Goal: Communication & Community: Participate in discussion

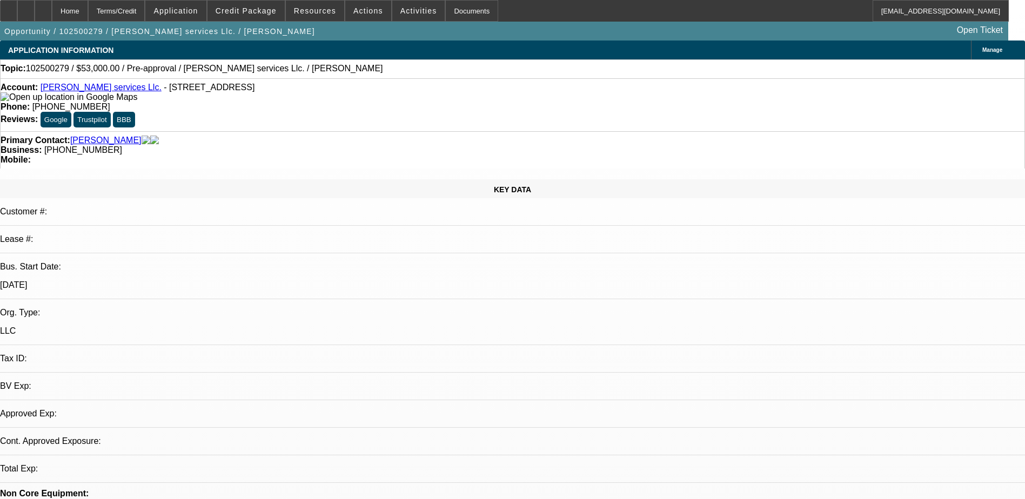
select select "0"
select select "2"
select select "0.1"
select select "4"
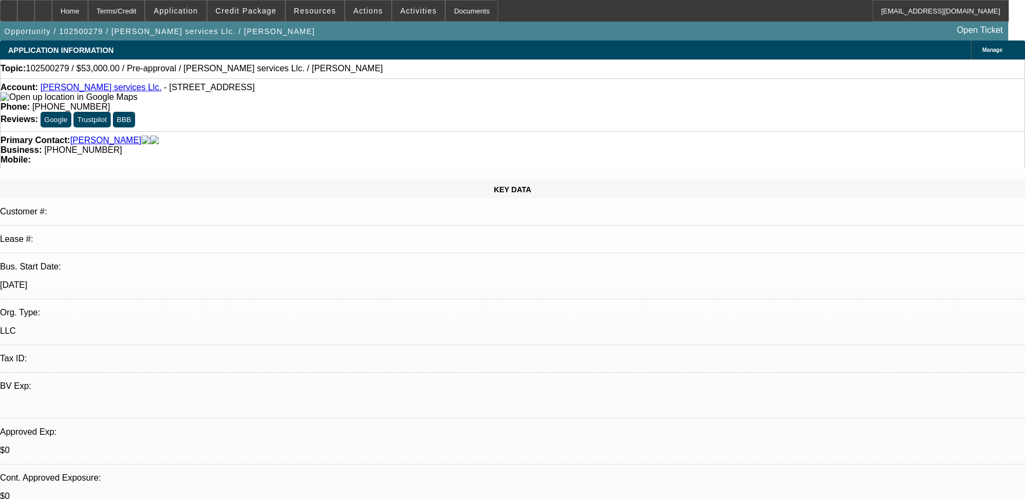
radio input "true"
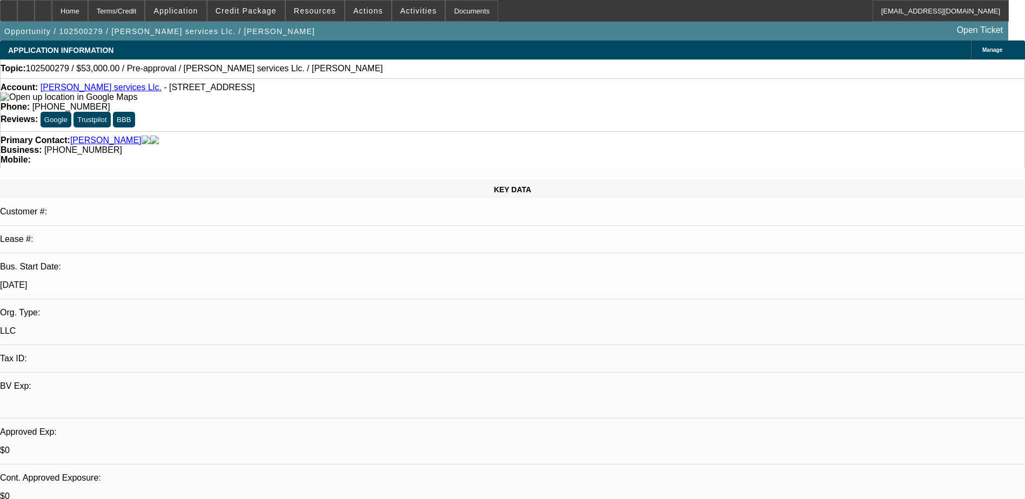
type textarea "Left VM"
radio input "true"
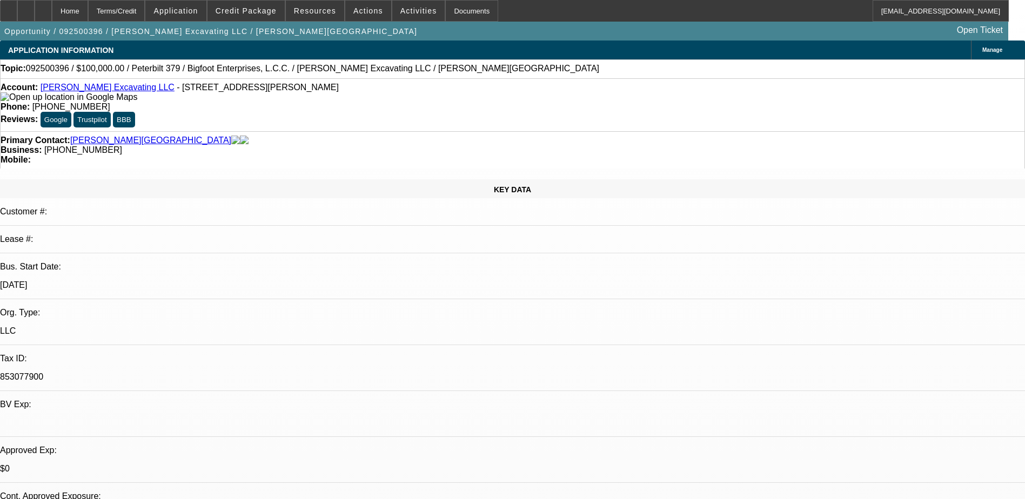
select select "0"
select select "2"
select select "0"
select select "6"
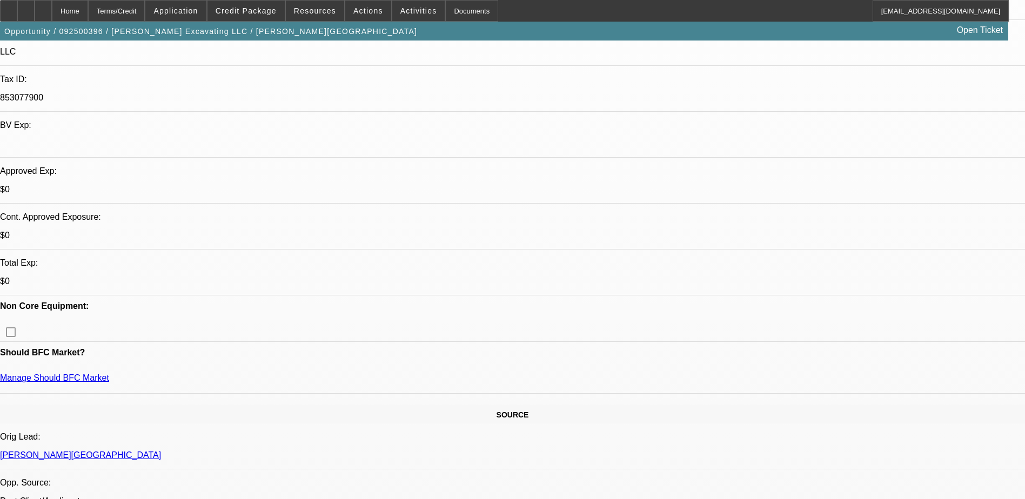
scroll to position [324, 0]
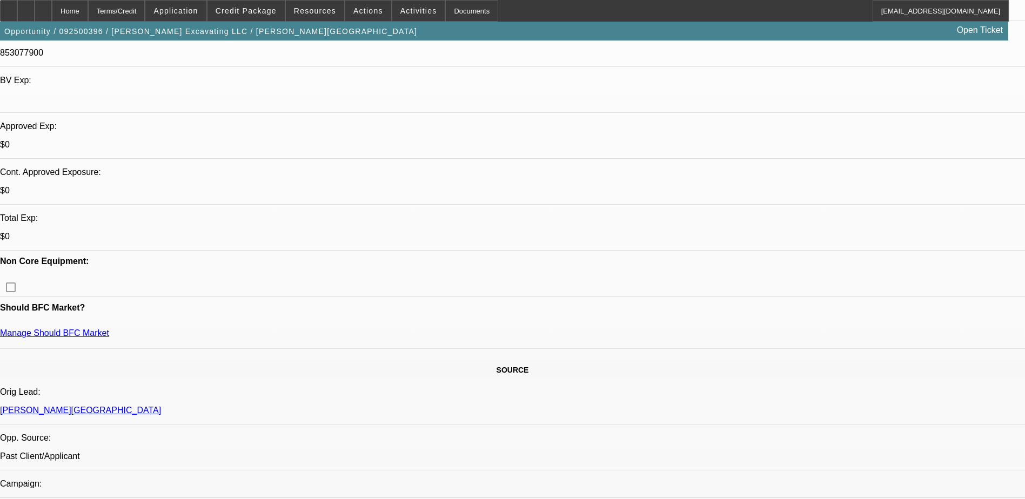
drag, startPoint x: 735, startPoint y: 116, endPoint x: 724, endPoint y: 94, distance: 24.9
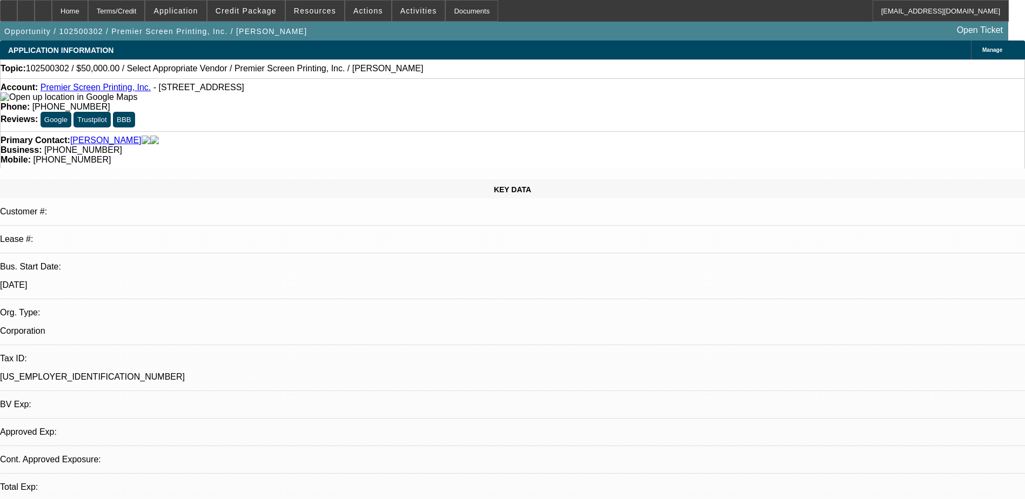
select select "0"
select select "2"
select select "0.1"
select select "4"
